Goal: Navigation & Orientation: Find specific page/section

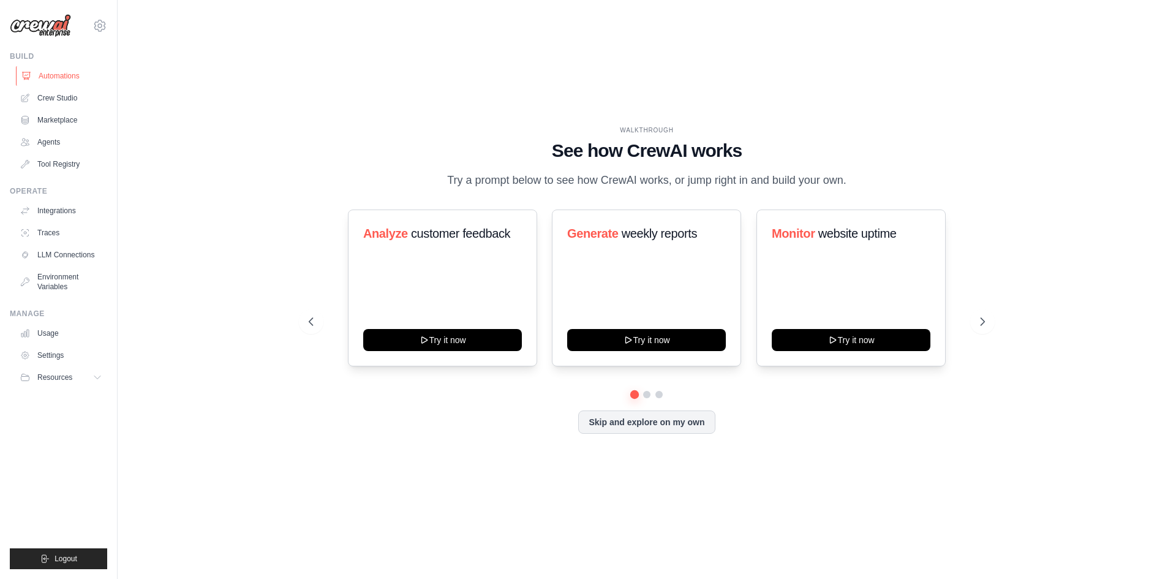
click at [59, 84] on link "Automations" at bounding box center [62, 76] width 93 height 20
click at [845, 453] on div "WALKTHROUGH See how CrewAI works Try a prompt below to see how CrewAI works, or…" at bounding box center [646, 289] width 1019 height 554
